Goal: Browse casually

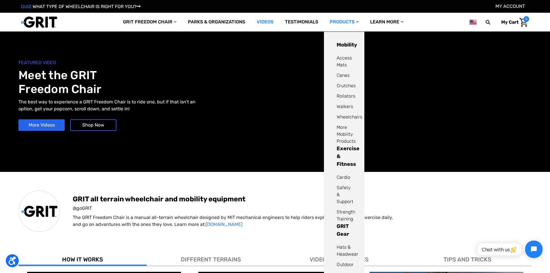
click at [356, 22] on icon at bounding box center [357, 22] width 3 height 4
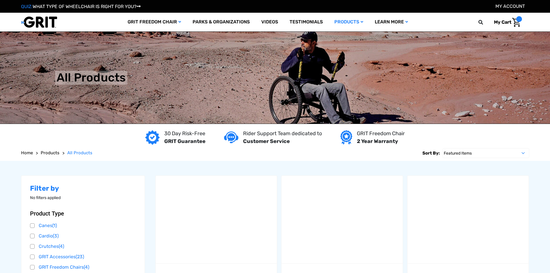
click at [42, 21] on img at bounding box center [39, 22] width 36 height 12
